Goal: Task Accomplishment & Management: Manage account settings

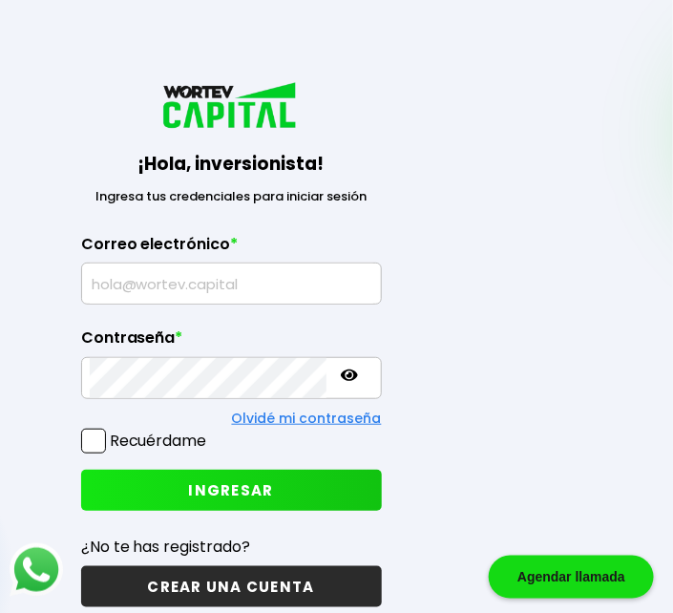
click at [141, 272] on input "text" at bounding box center [231, 283] width 283 height 40
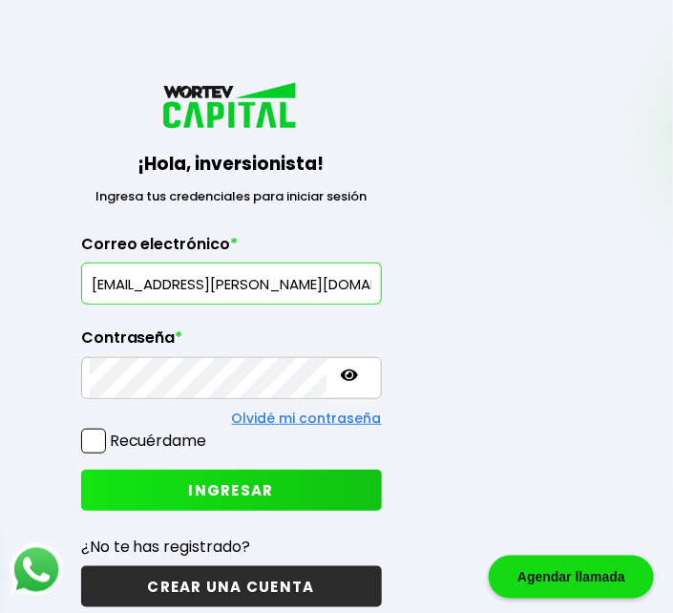
type input "[EMAIL_ADDRESS][PERSON_NAME][DOMAIN_NAME]"
click at [149, 482] on button "INGRESAR" at bounding box center [231, 489] width 301 height 41
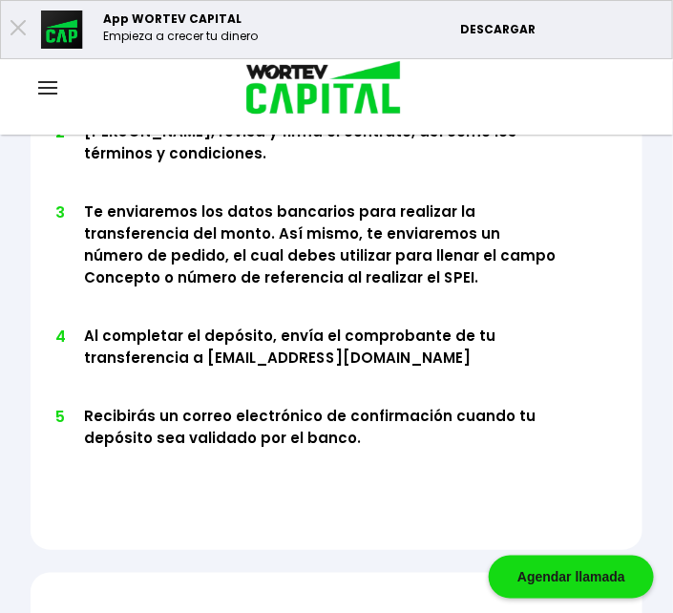
scroll to position [1378, 0]
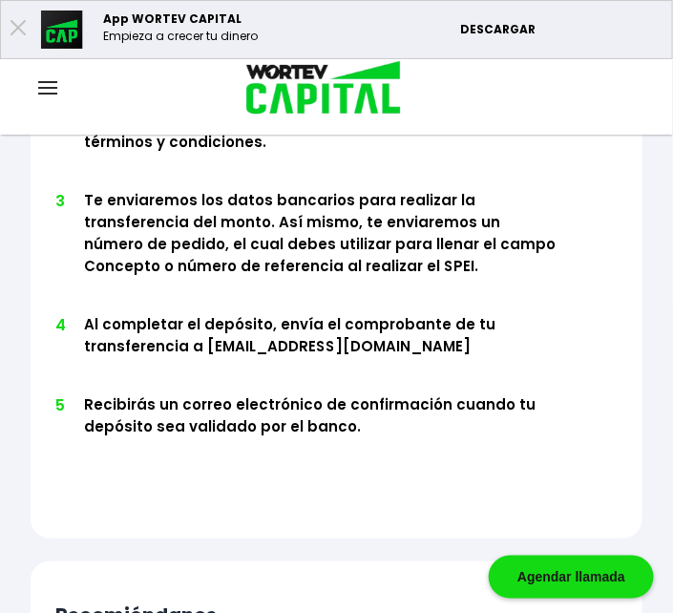
click at [52, 91] on img at bounding box center [47, 87] width 19 height 13
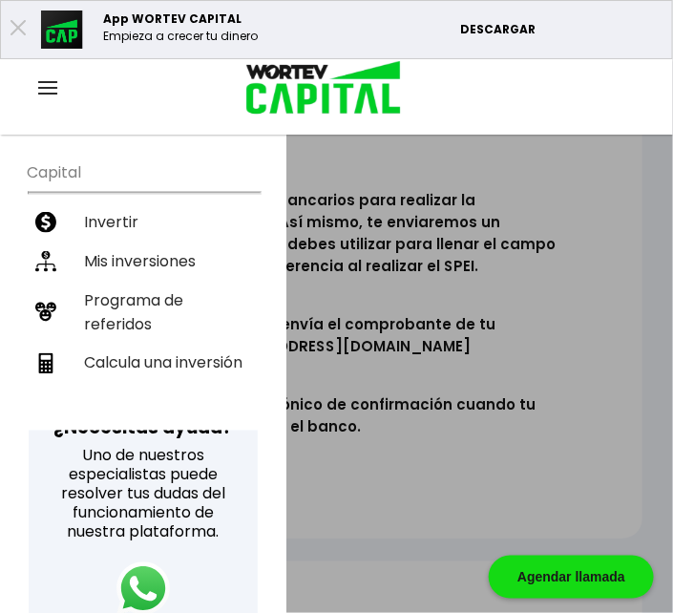
scroll to position [424, 0]
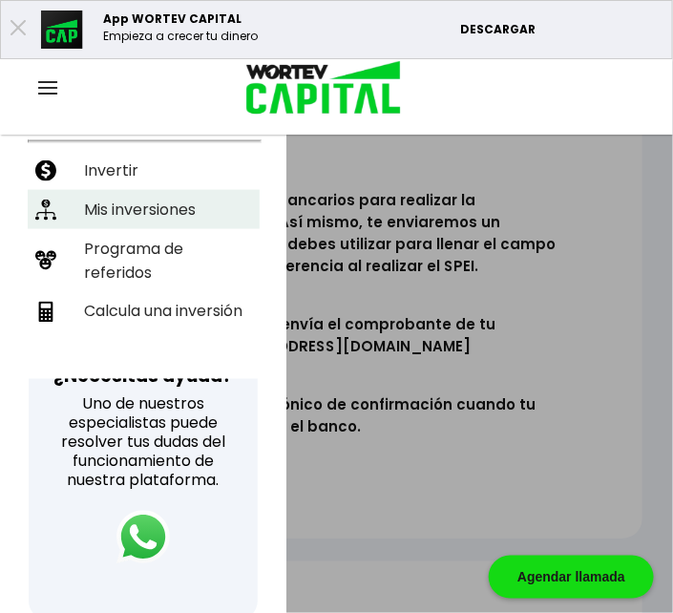
click at [119, 190] on li "Mis inversiones" at bounding box center [144, 209] width 232 height 39
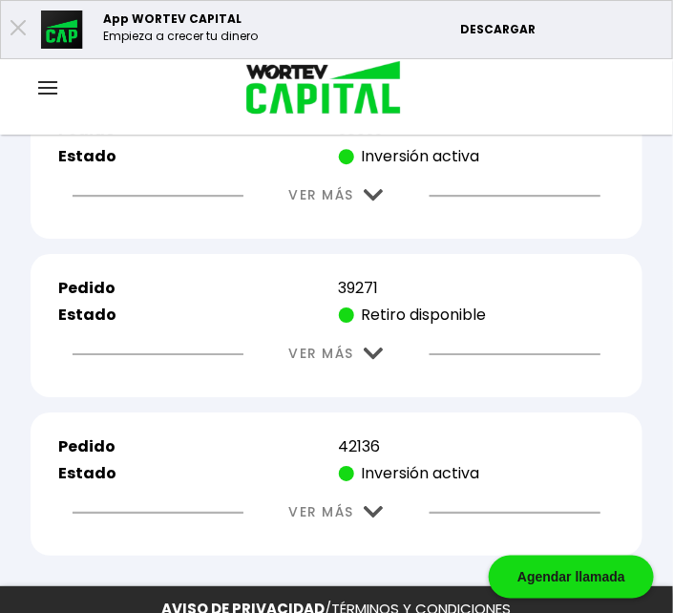
scroll to position [1148, 0]
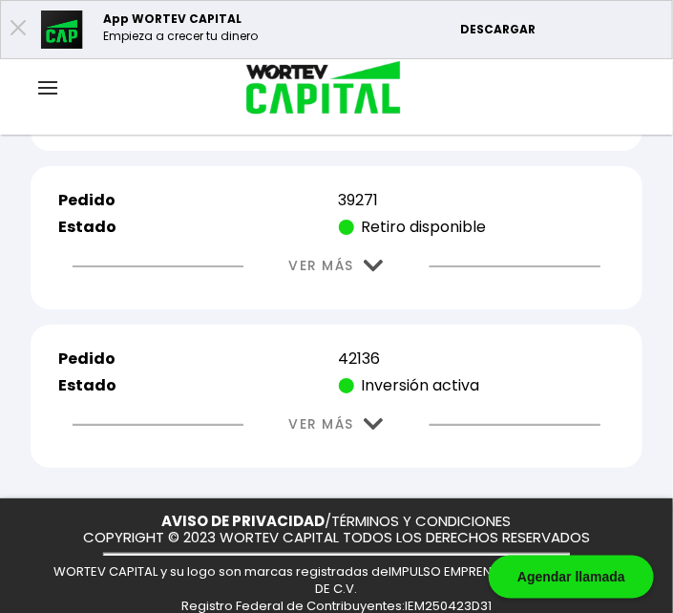
click at [360, 400] on button "VER MÁS" at bounding box center [336, 424] width 153 height 49
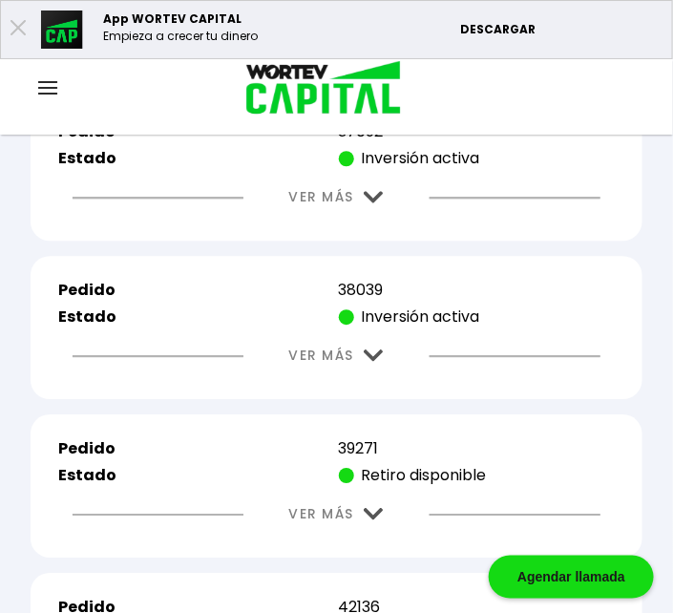
scroll to position [830, 0]
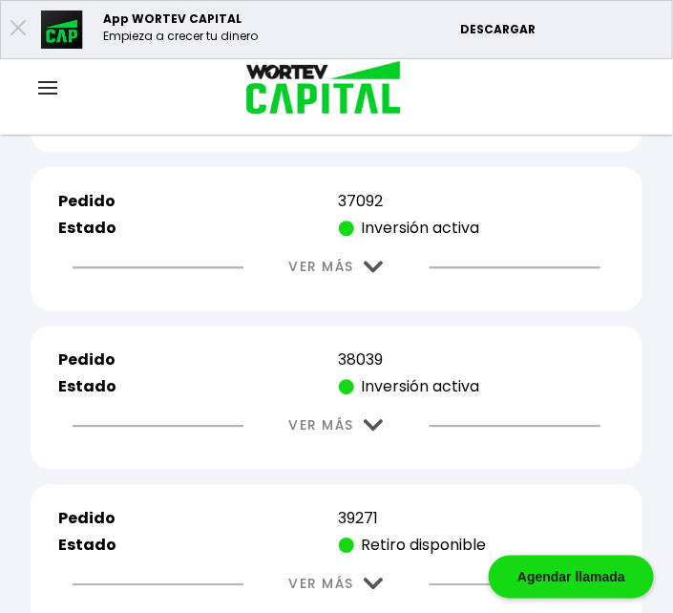
click at [371, 419] on img at bounding box center [374, 425] width 20 height 12
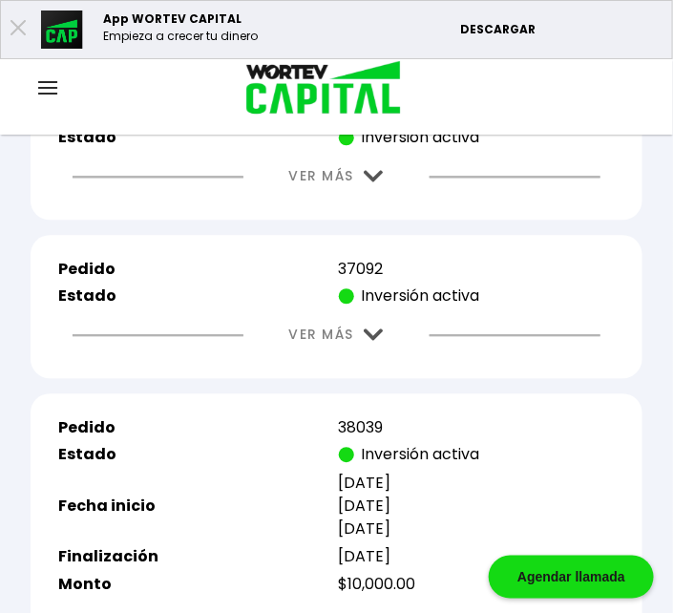
scroll to position [724, 0]
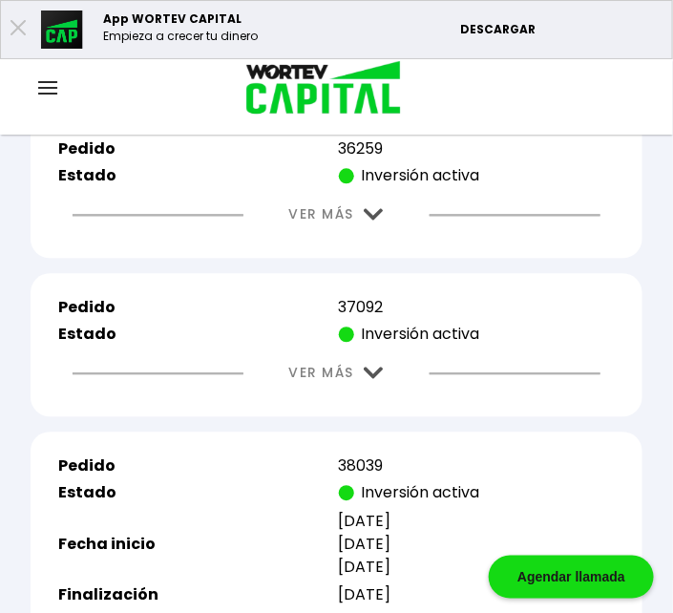
click at [369, 208] on img at bounding box center [374, 214] width 20 height 12
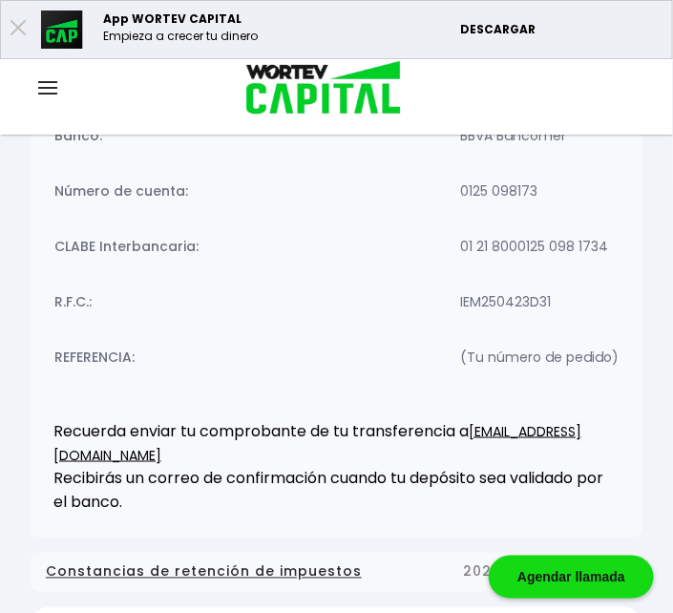
scroll to position [194, 0]
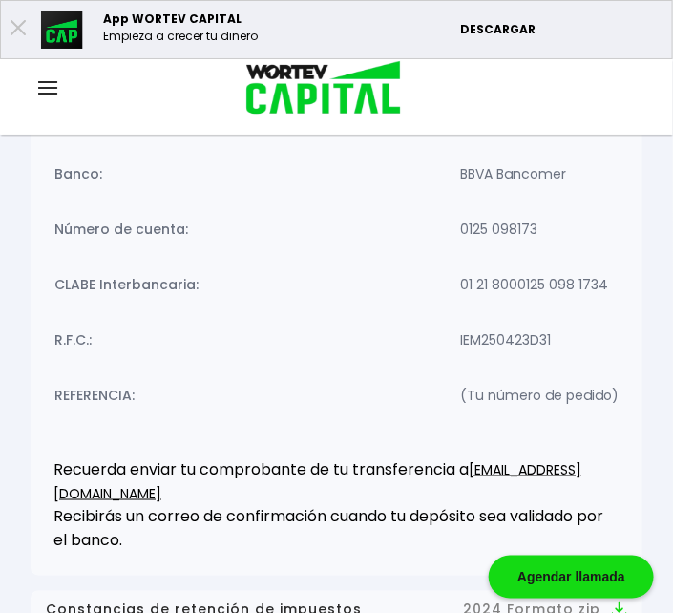
click at [15, 25] on icon at bounding box center [17, 26] width 15 height 15
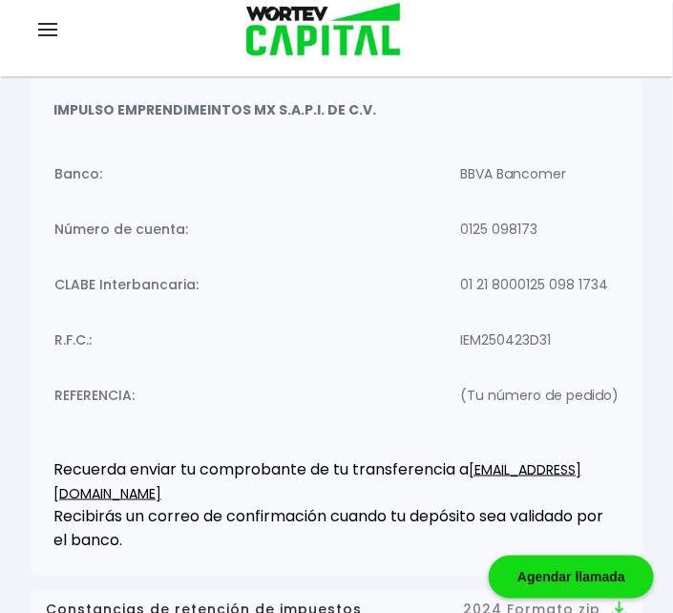
click at [48, 31] on img at bounding box center [47, 29] width 19 height 13
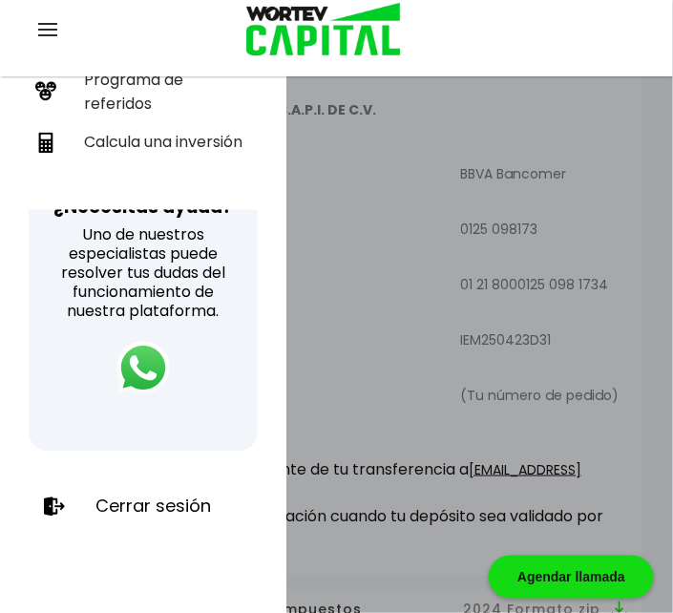
scroll to position [647, 0]
click at [148, 497] on p "Cerrar sesión" at bounding box center [152, 506] width 115 height 19
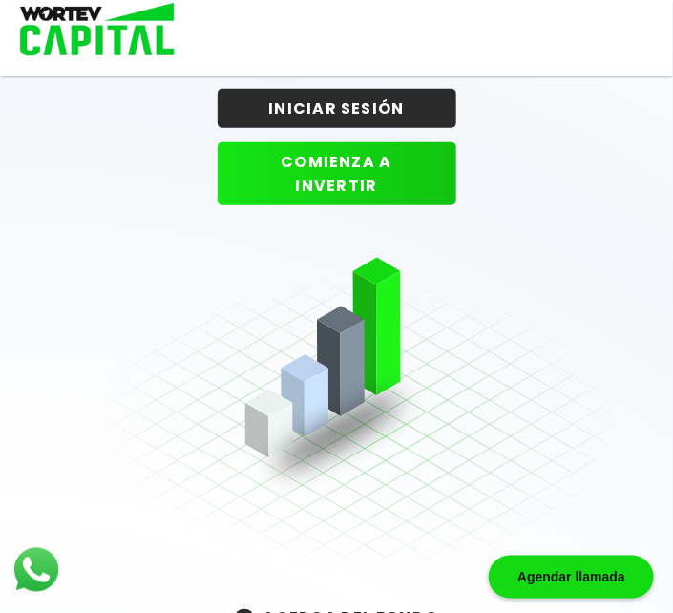
click at [48, 498] on div at bounding box center [336, 415] width 606 height 363
